Goal: Find specific page/section: Find specific page/section

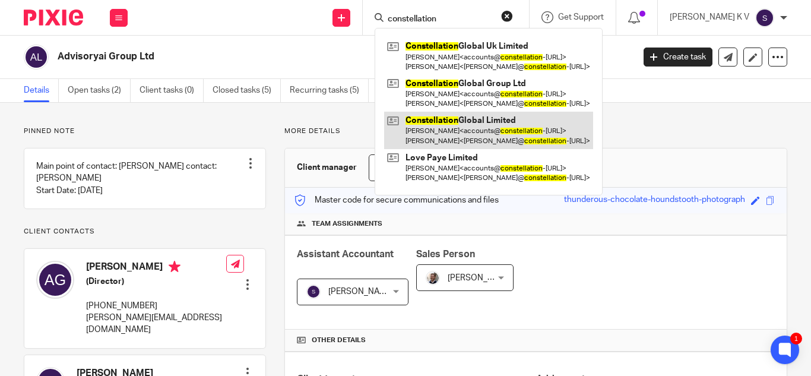
type input "constellation"
click at [519, 127] on link at bounding box center [488, 130] width 209 height 37
